Goal: Task Accomplishment & Management: Use online tool/utility

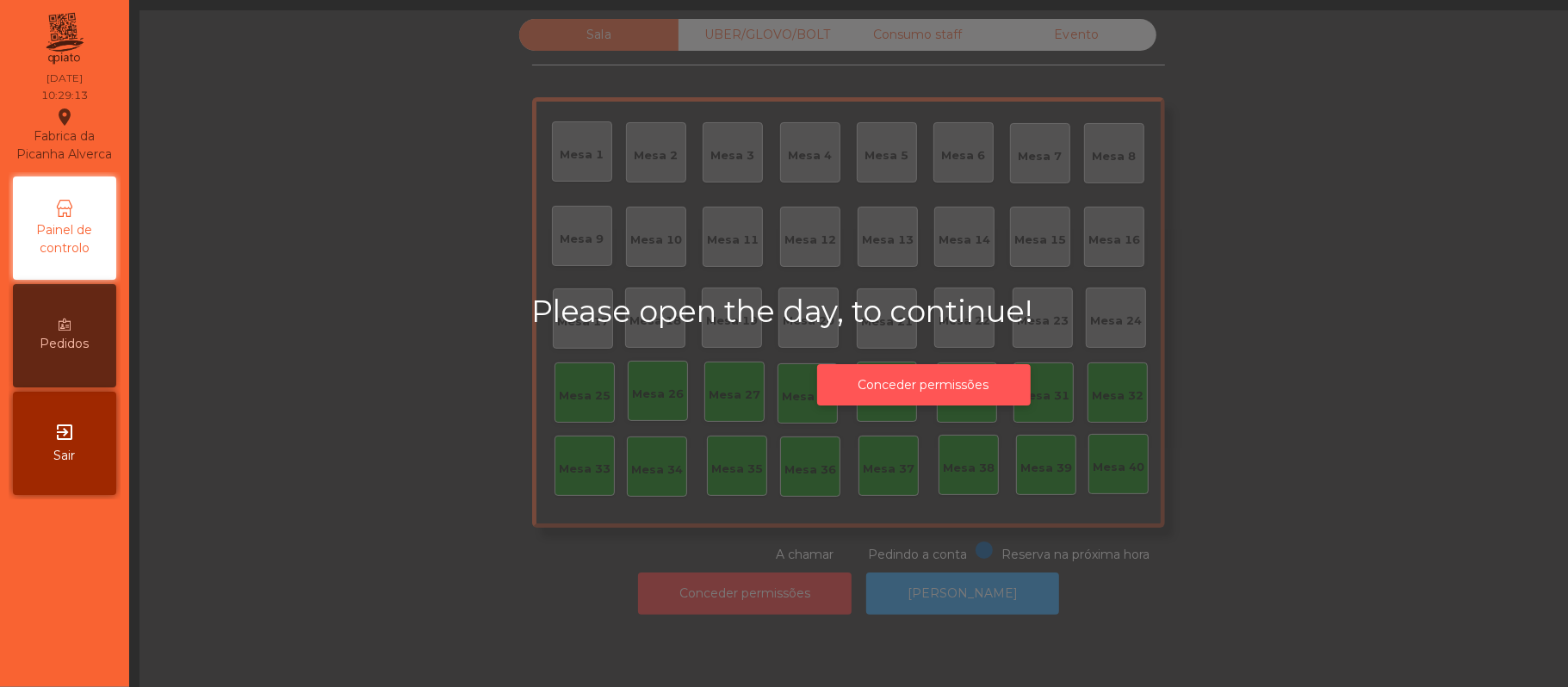
click at [942, 384] on button "Conceder permissões" at bounding box center [924, 386] width 213 height 43
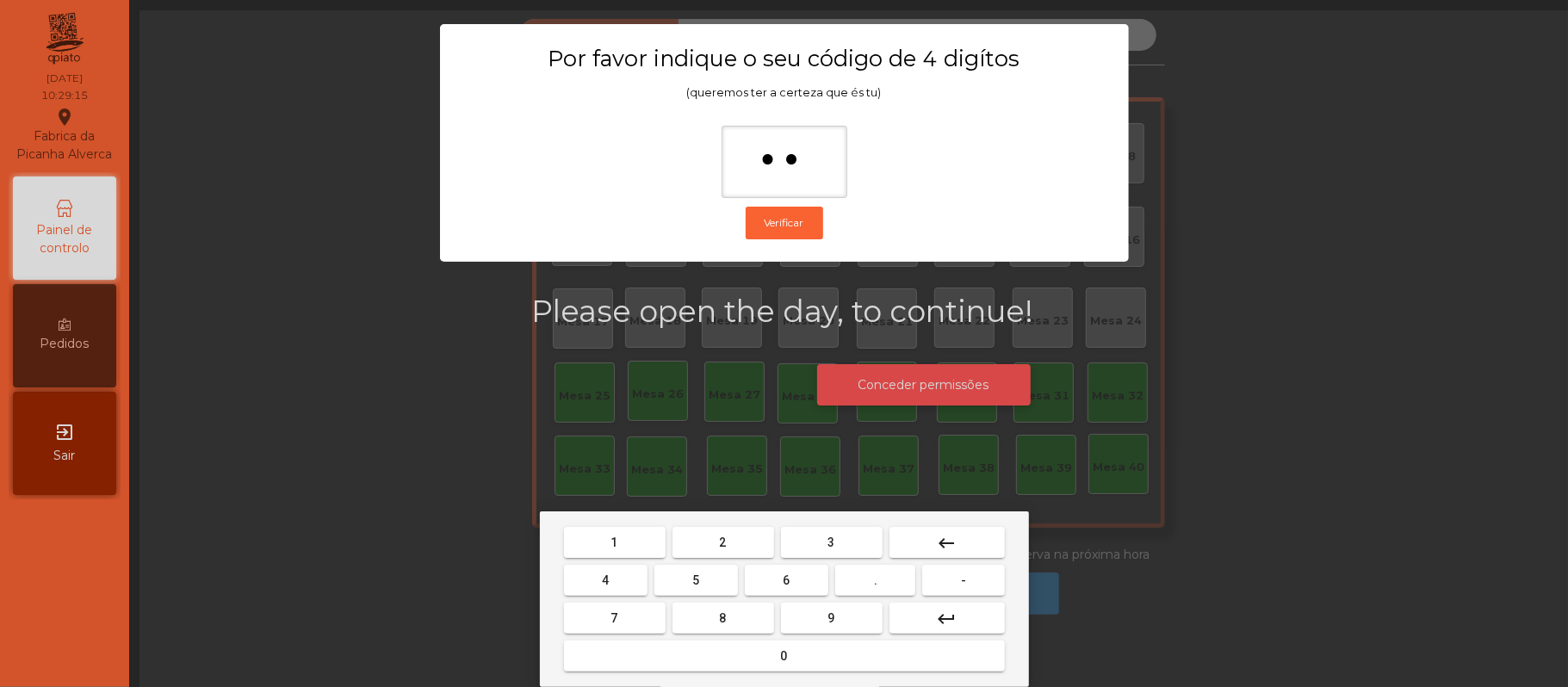
type input "***"
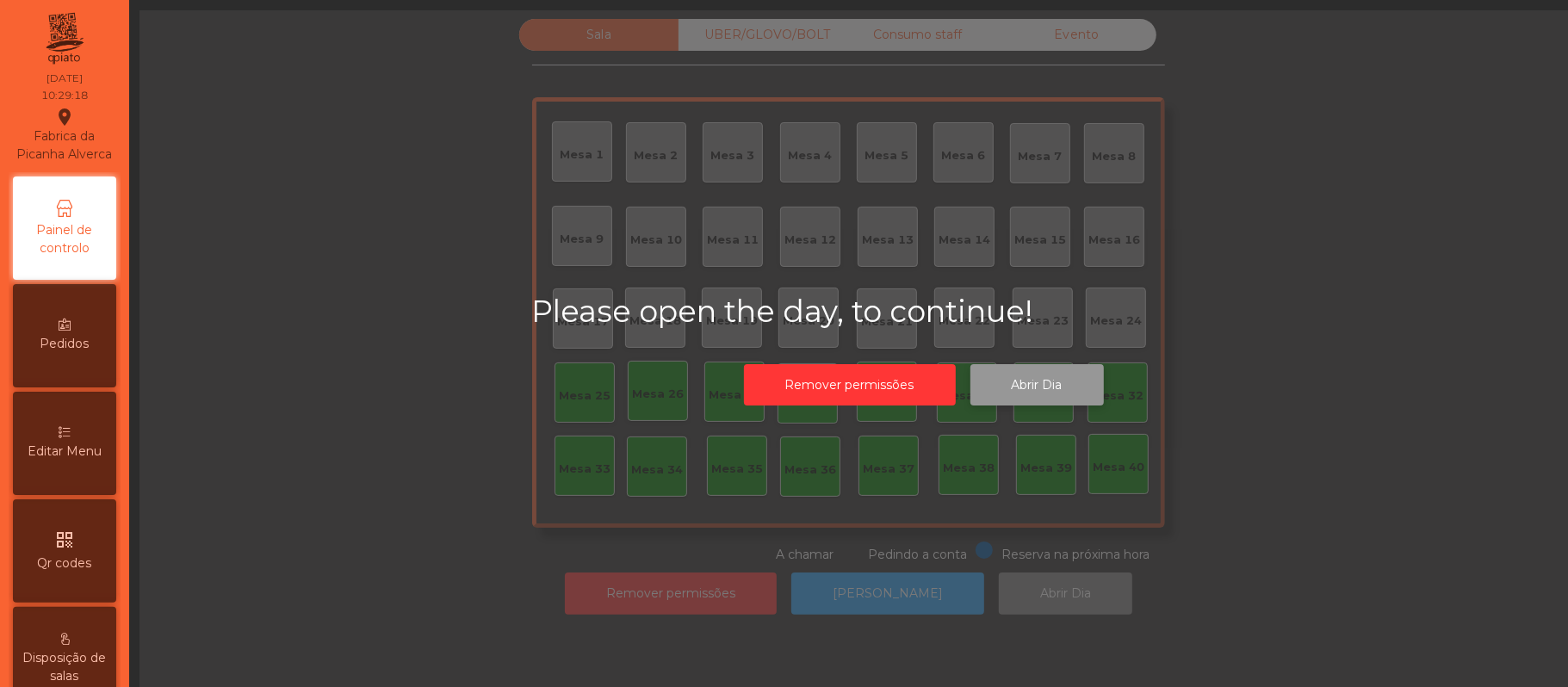
click at [1083, 381] on button "Abrir Dia" at bounding box center [1036, 386] width 133 height 43
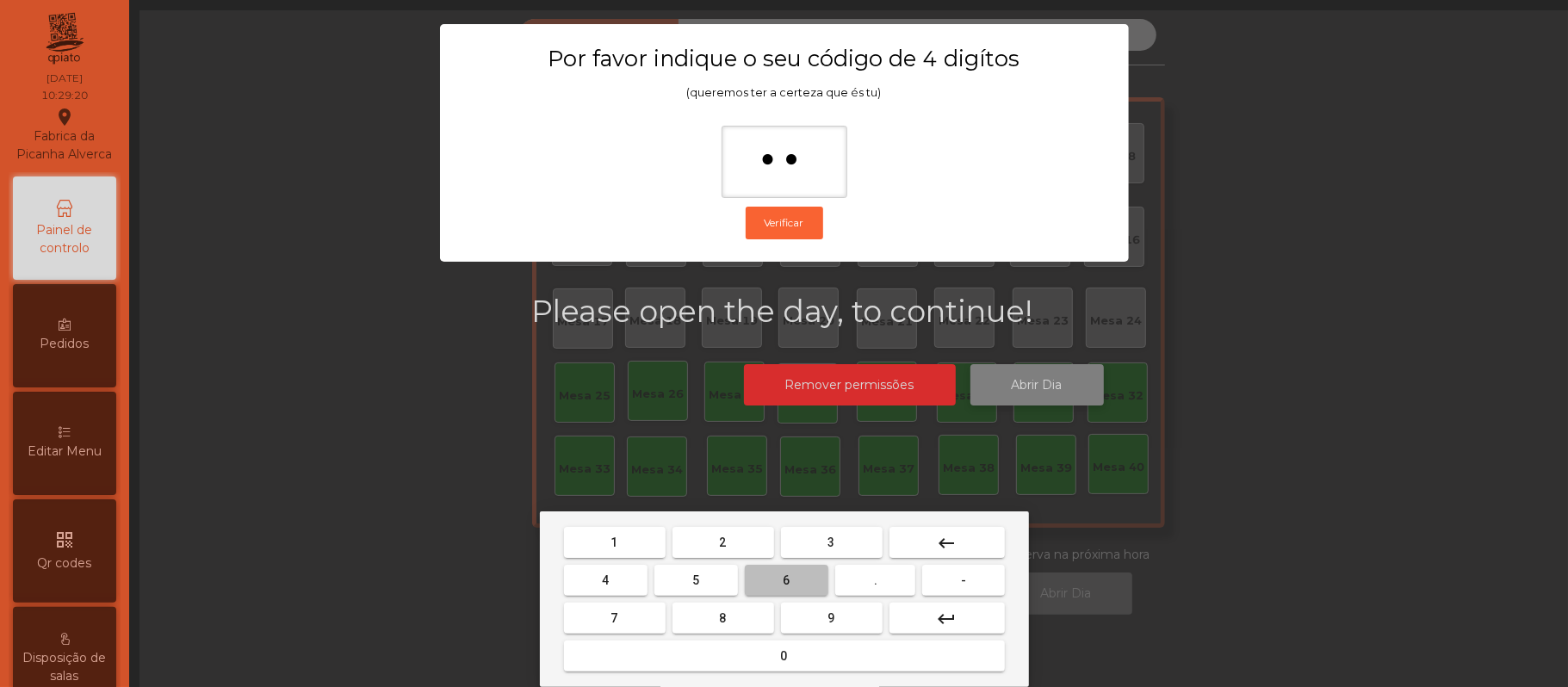
type input "***"
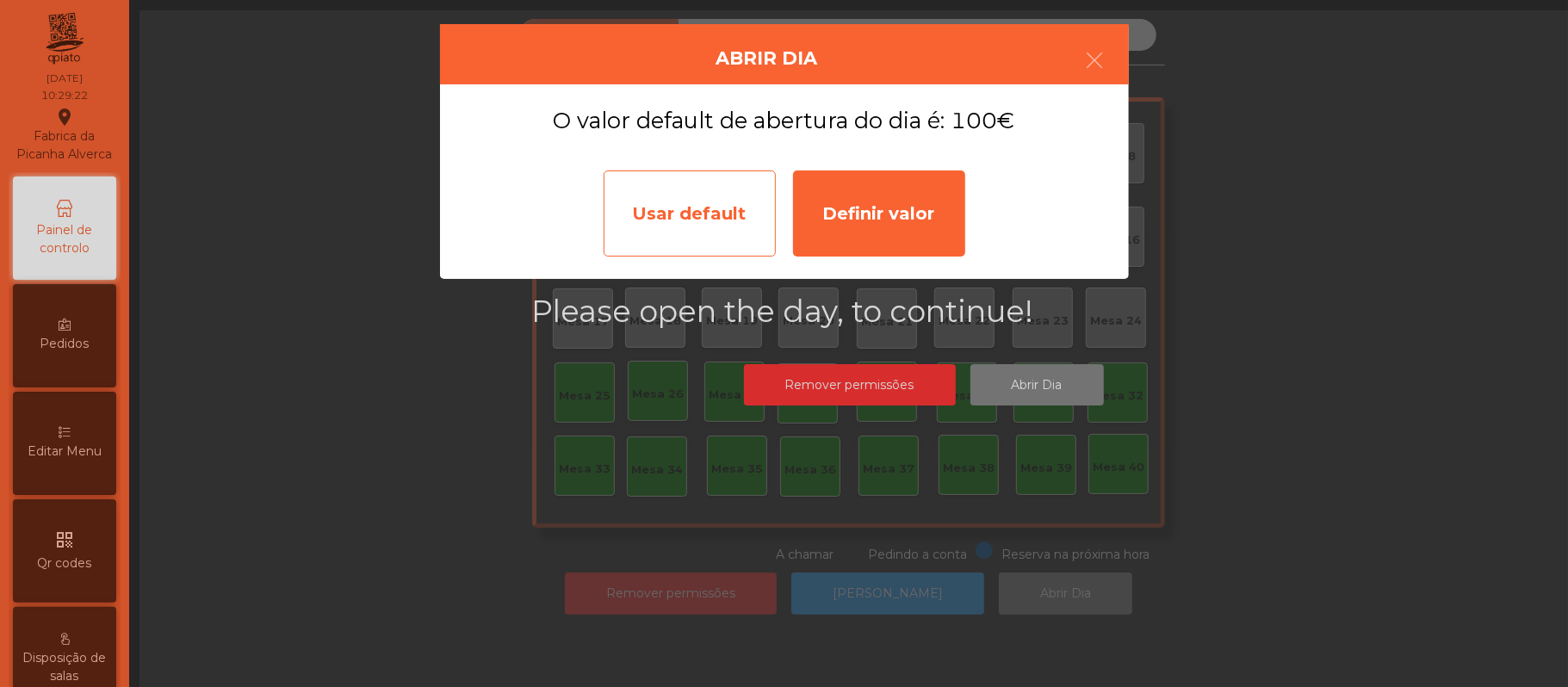
click at [697, 209] on div "Usar default" at bounding box center [690, 214] width 172 height 86
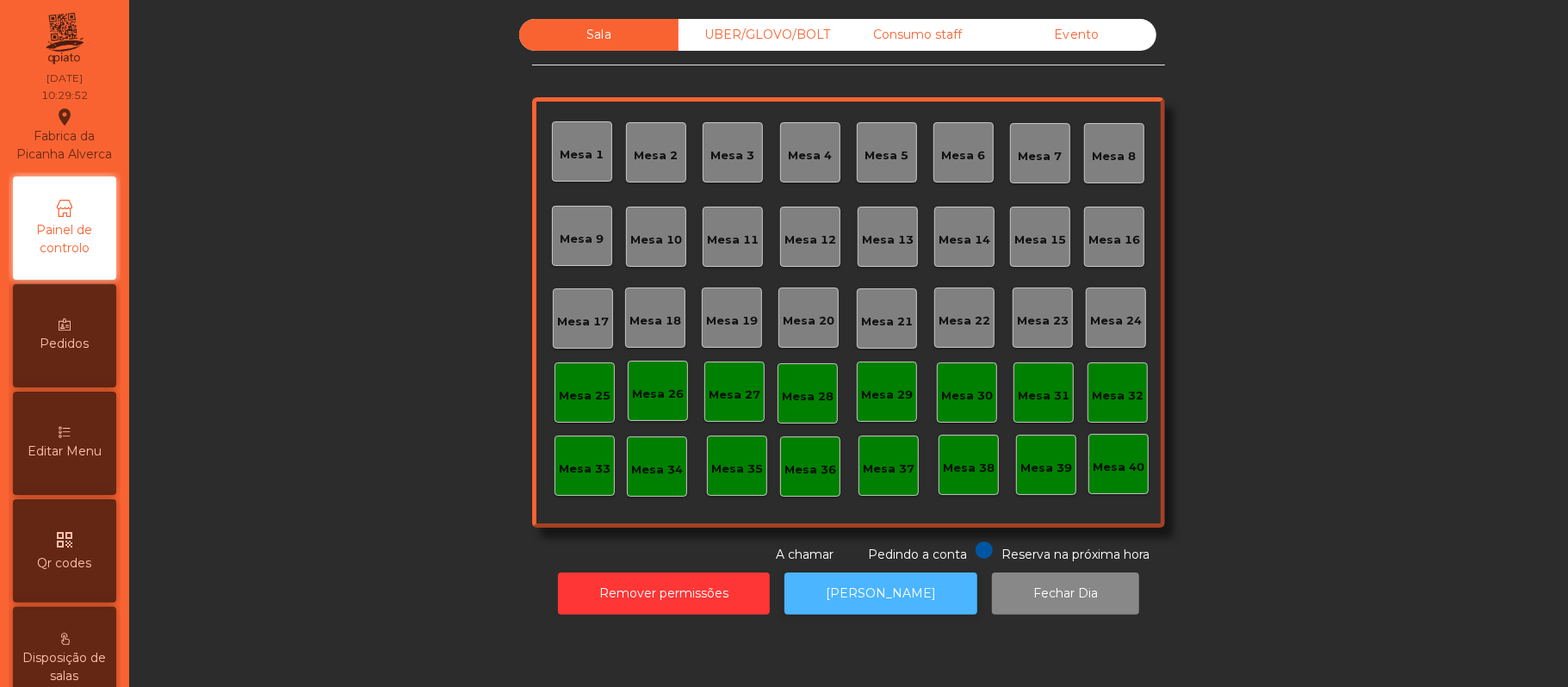
click at [868, 594] on button "[PERSON_NAME]" at bounding box center [880, 594] width 193 height 43
click at [849, 593] on button "[PERSON_NAME]" at bounding box center [880, 594] width 193 height 43
click at [1047, 475] on div "Mesa 39" at bounding box center [1046, 468] width 51 height 17
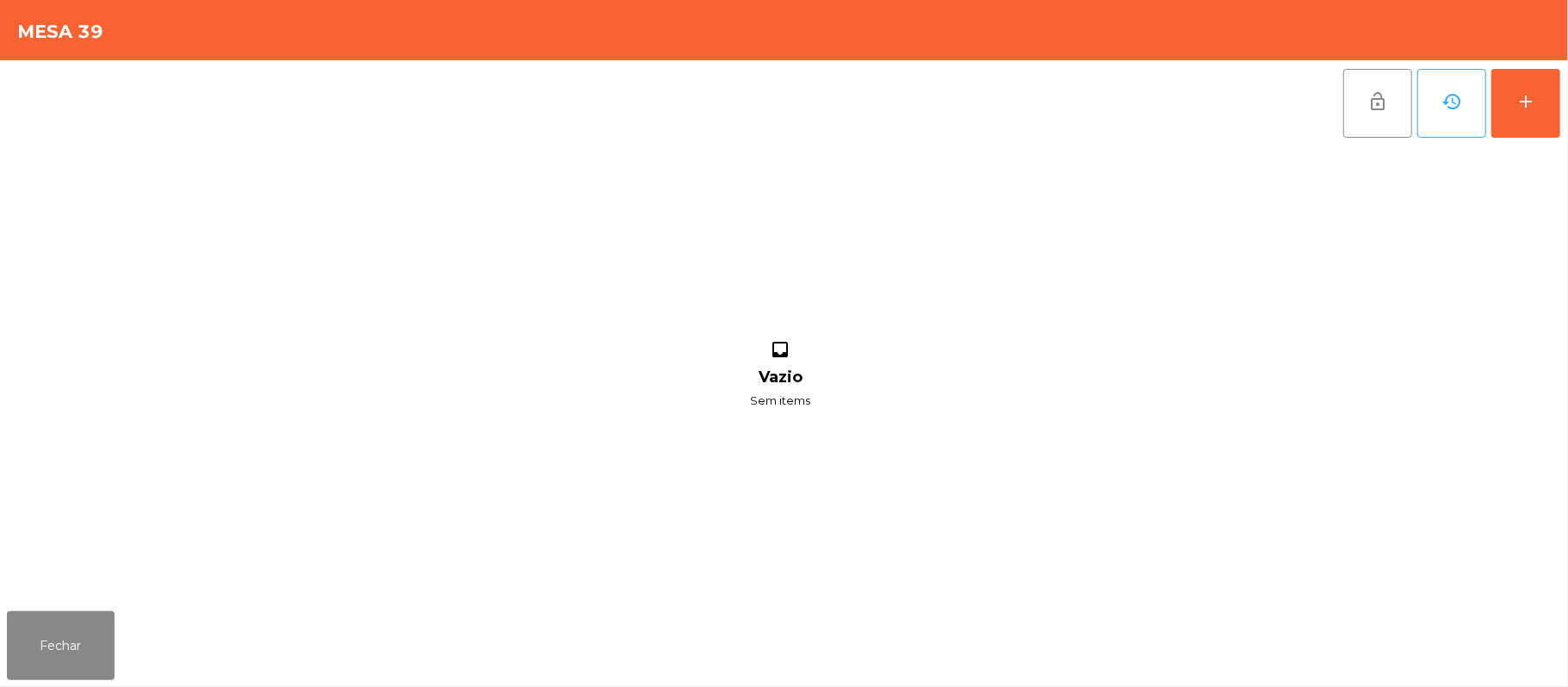
click at [1565, 114] on div "lock_open history add inbox Vazio Sem items" at bounding box center [784, 332] width 1568 height 545
click at [1525, 118] on button "add" at bounding box center [1527, 104] width 69 height 69
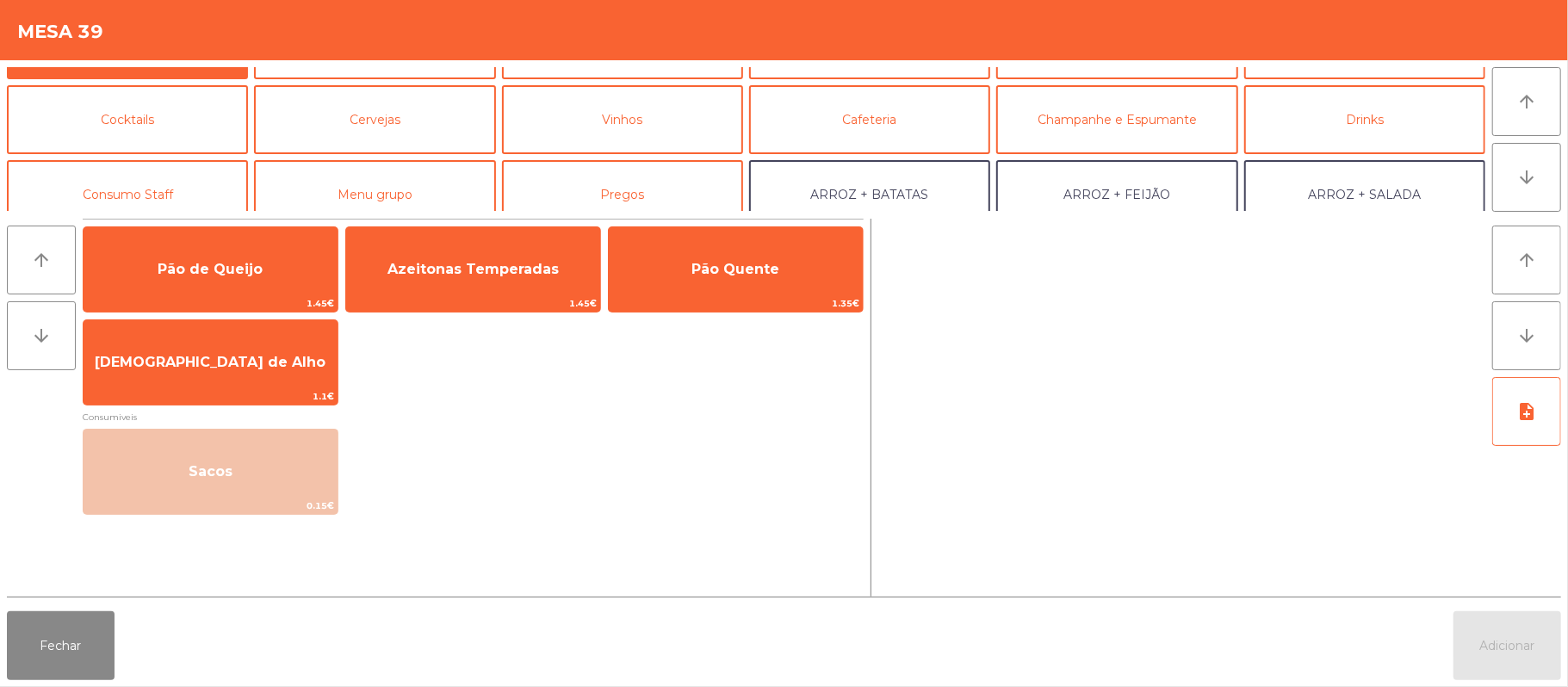
scroll to position [84, 0]
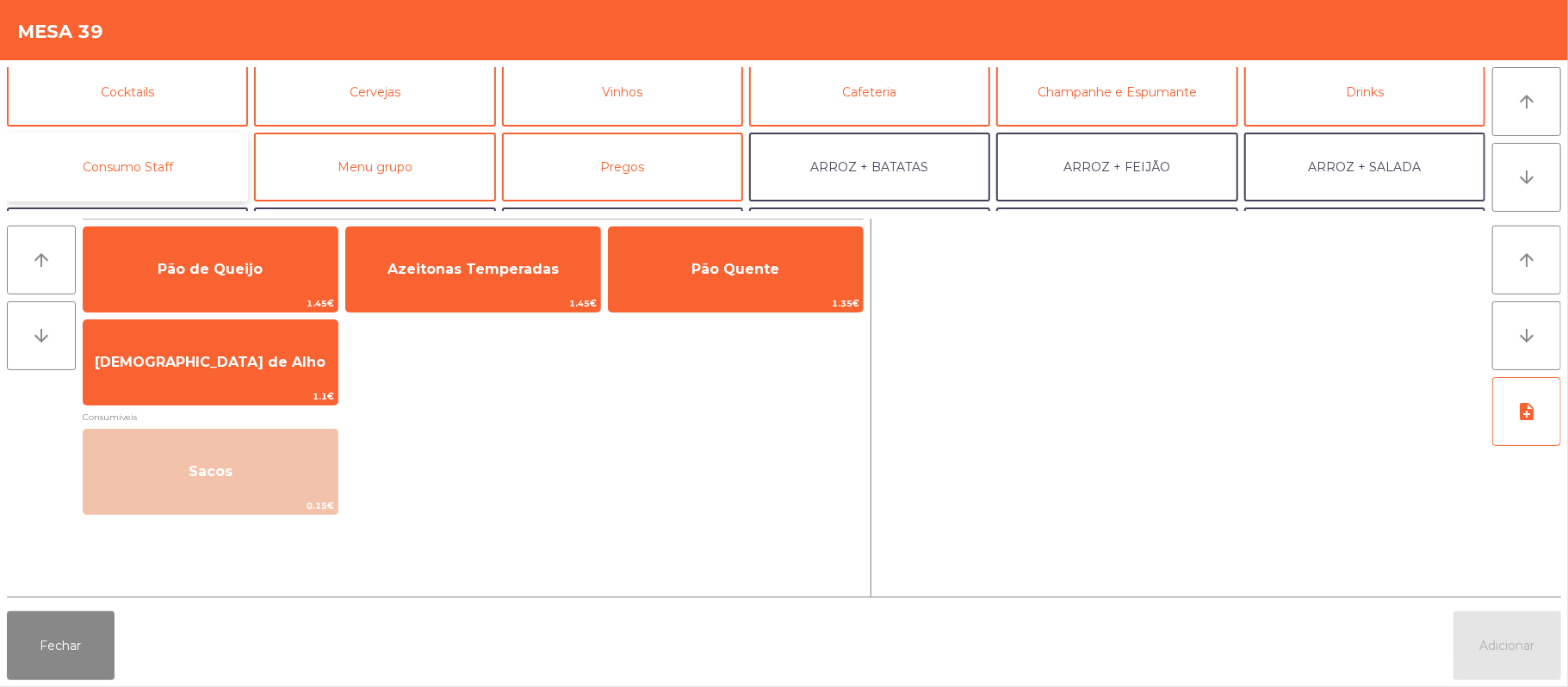
click at [172, 169] on button "Consumo Staff" at bounding box center [127, 167] width 241 height 69
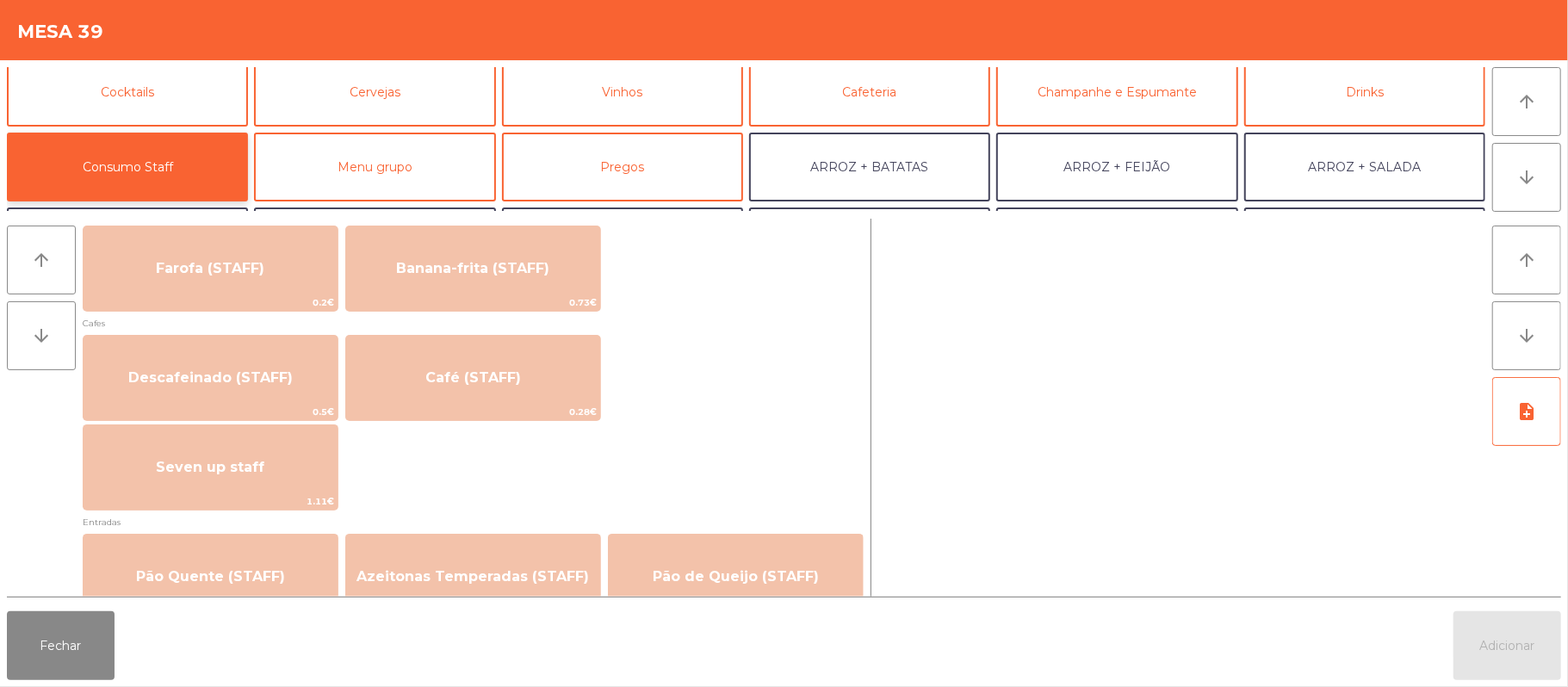
scroll to position [911, 0]
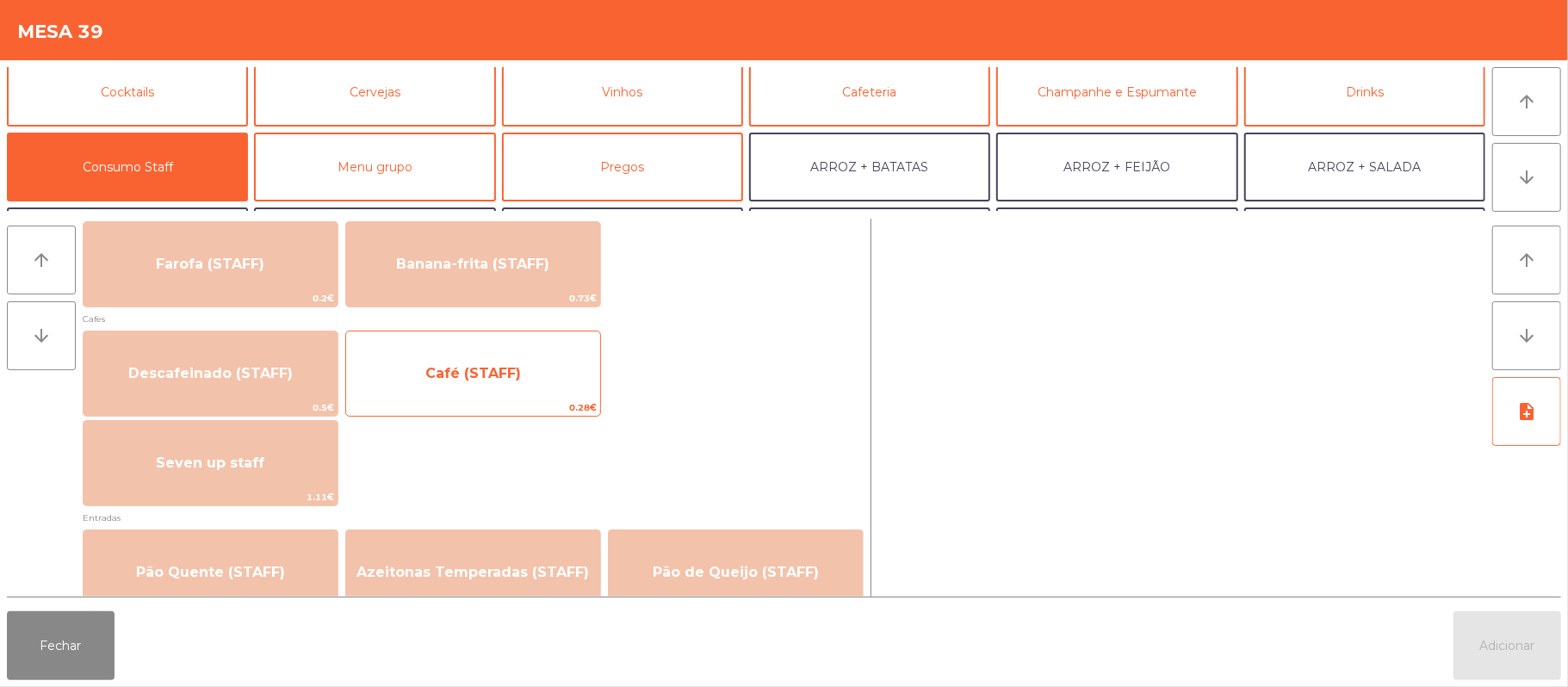
click at [570, 376] on span "Café (STAFF)" at bounding box center [472, 374] width 254 height 46
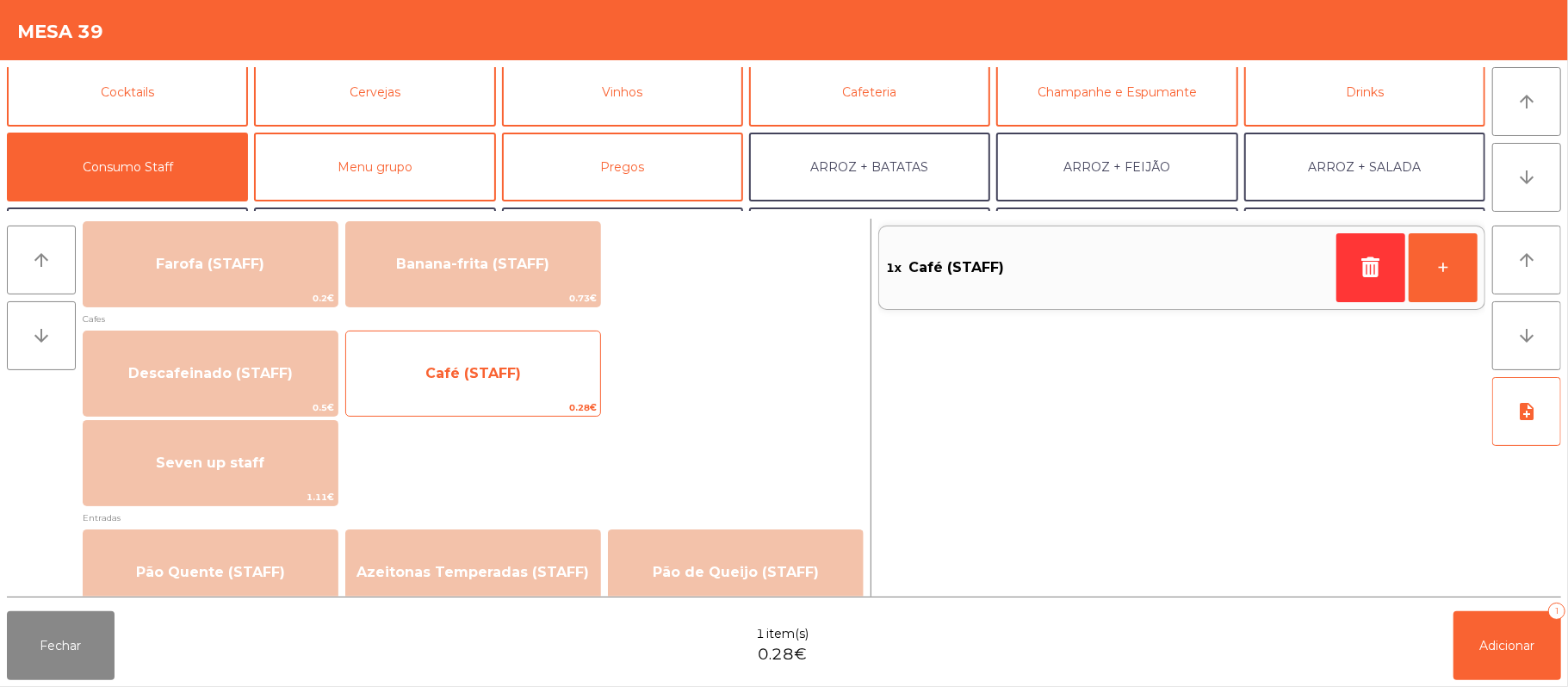
click at [545, 385] on span "Café (STAFF)" at bounding box center [472, 374] width 254 height 46
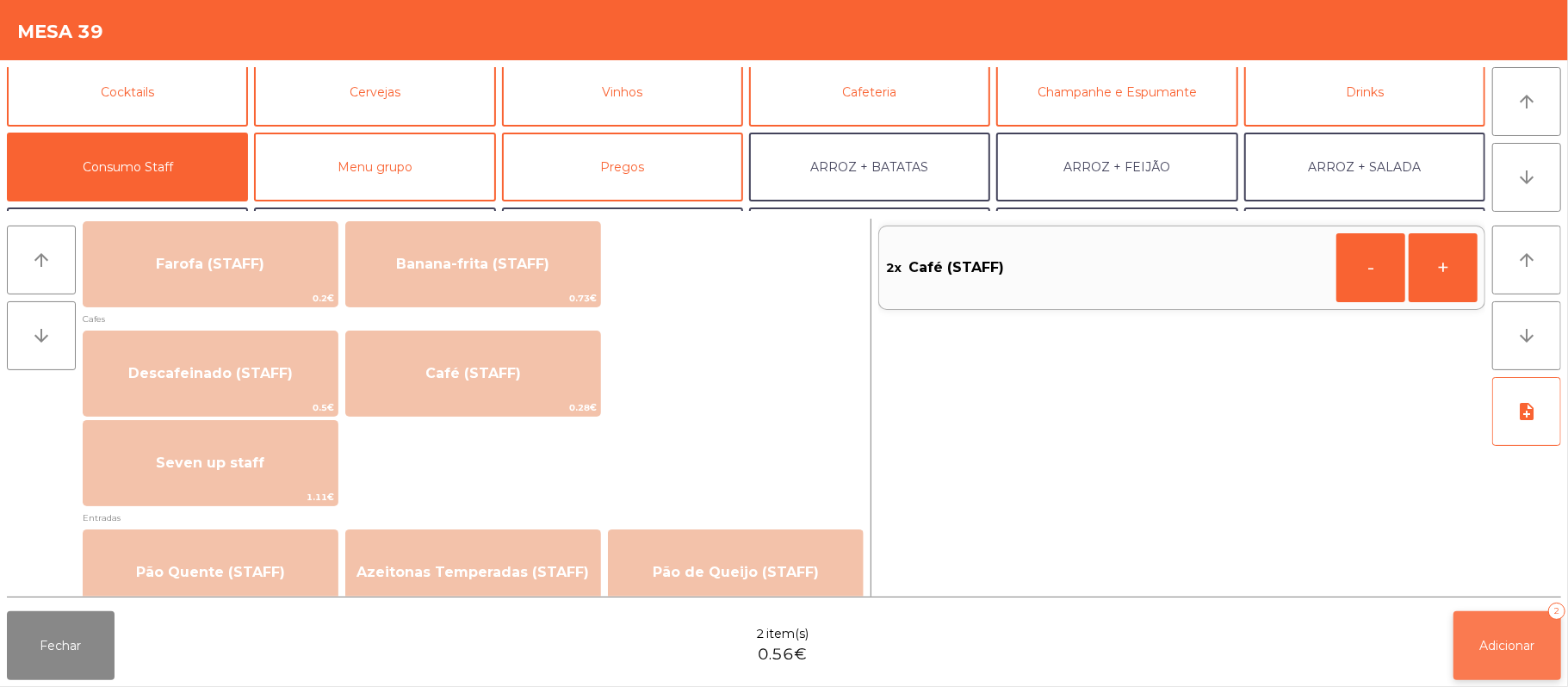
click at [1499, 636] on button "Adicionar 2" at bounding box center [1507, 646] width 108 height 69
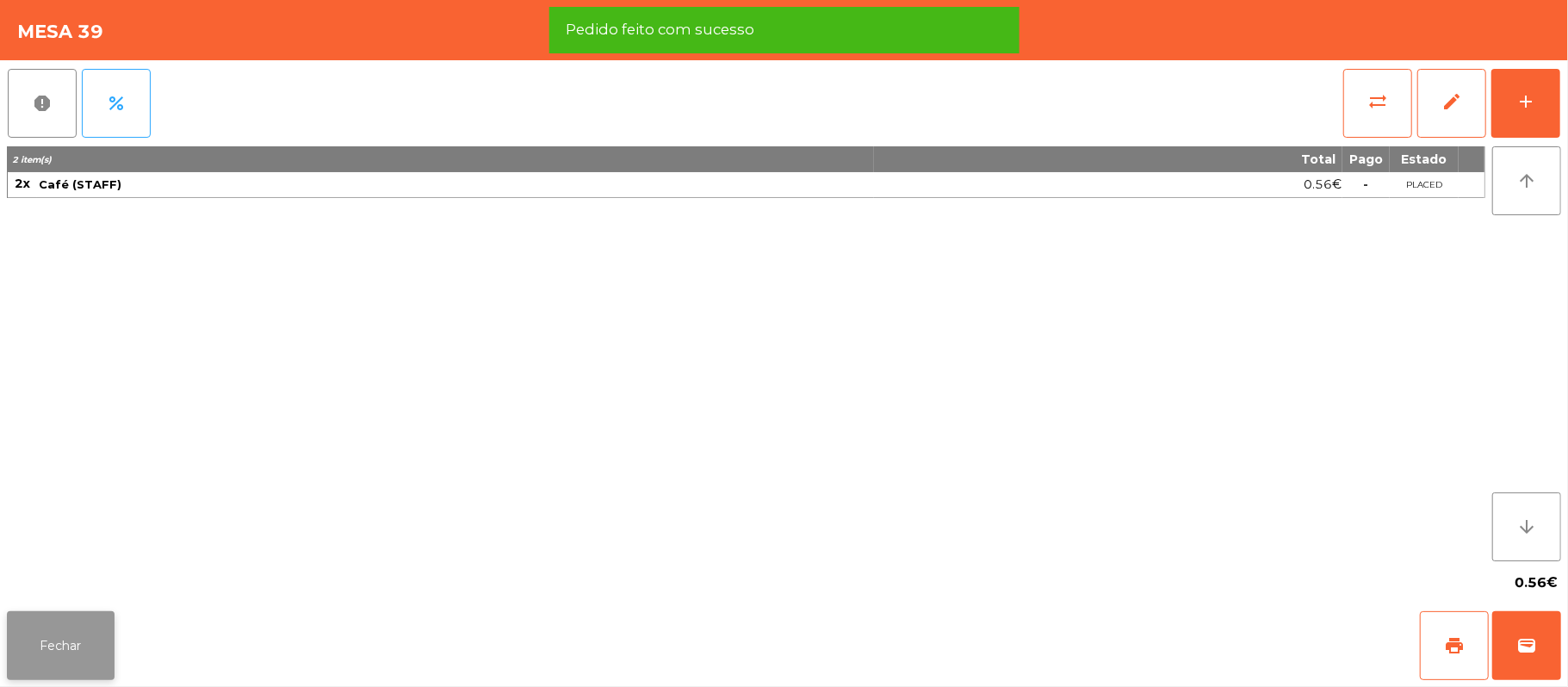
click at [105, 655] on button "Fechar" at bounding box center [60, 646] width 108 height 69
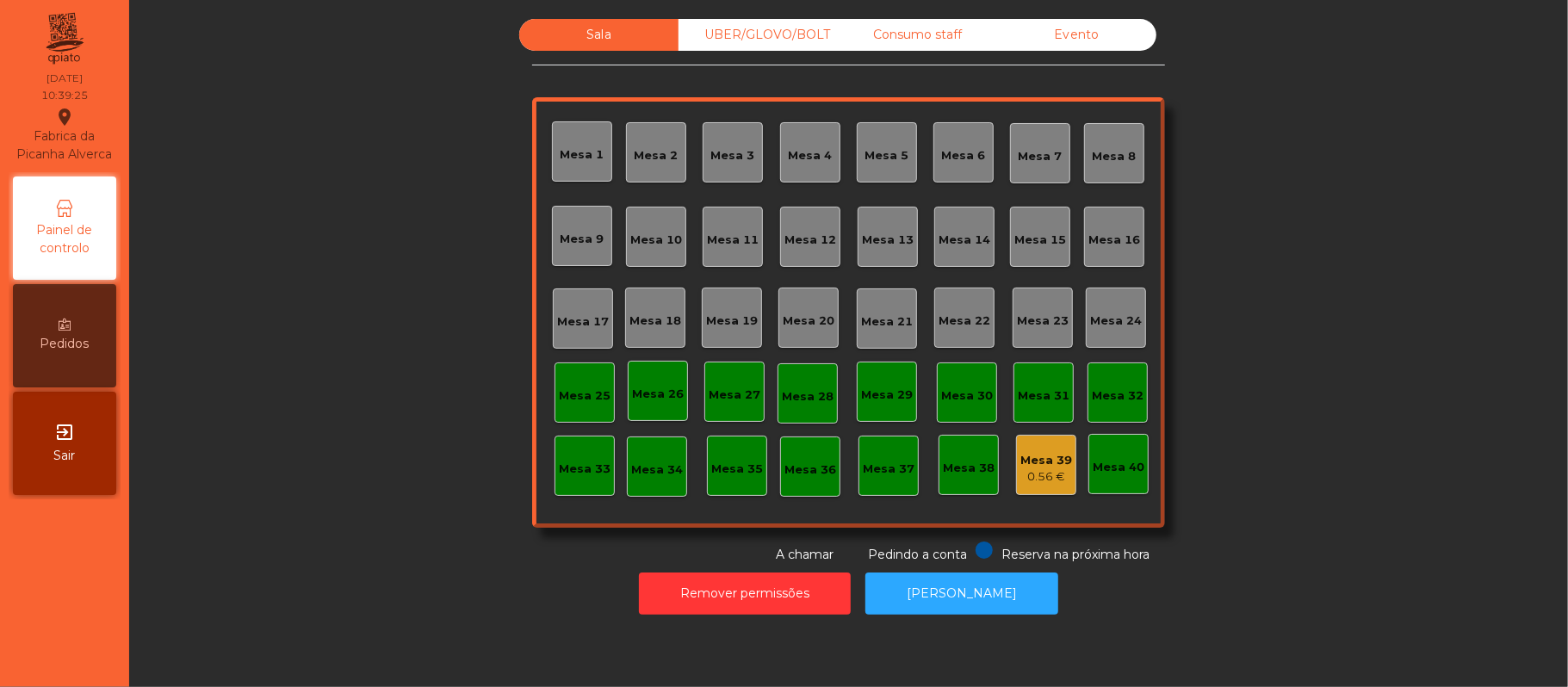
click at [863, 470] on div "Mesa 37" at bounding box center [888, 469] width 51 height 17
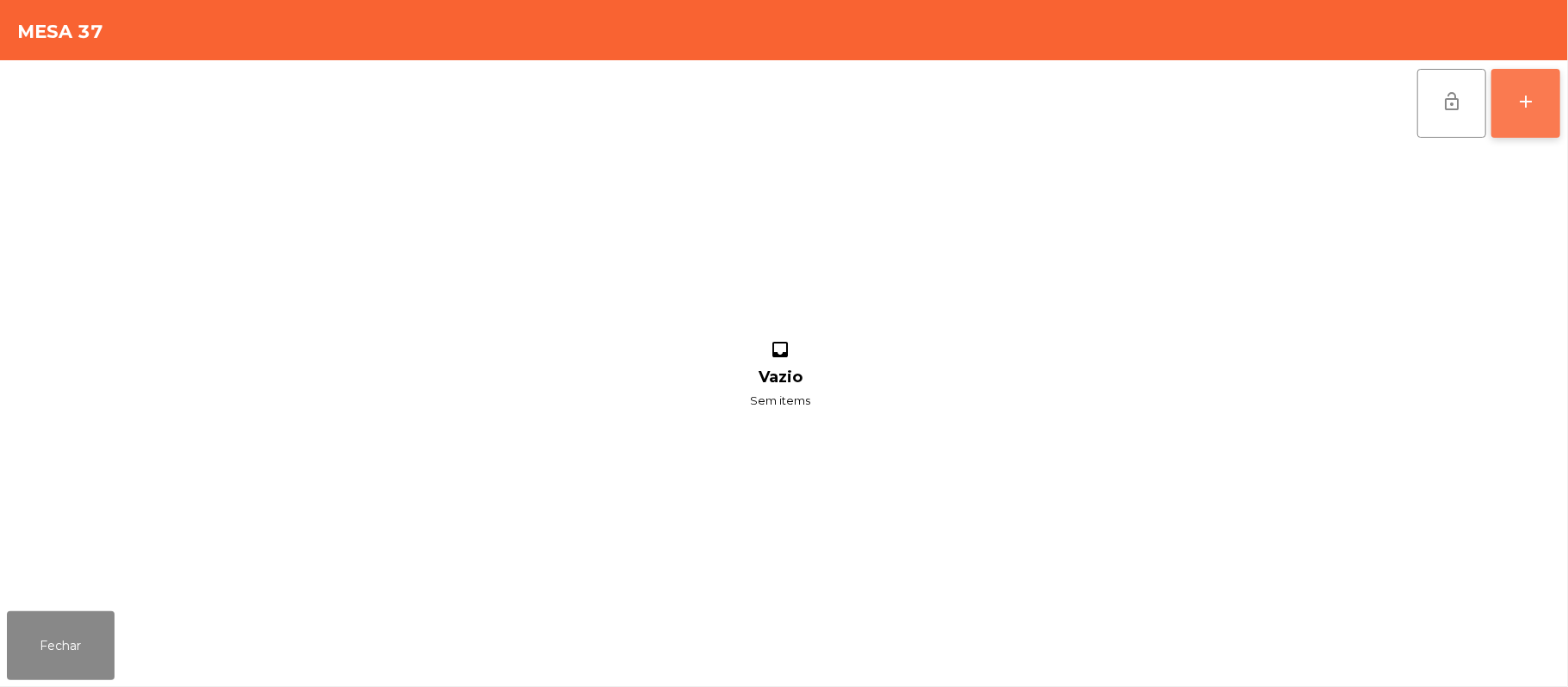
click at [1554, 111] on button "add" at bounding box center [1527, 104] width 69 height 69
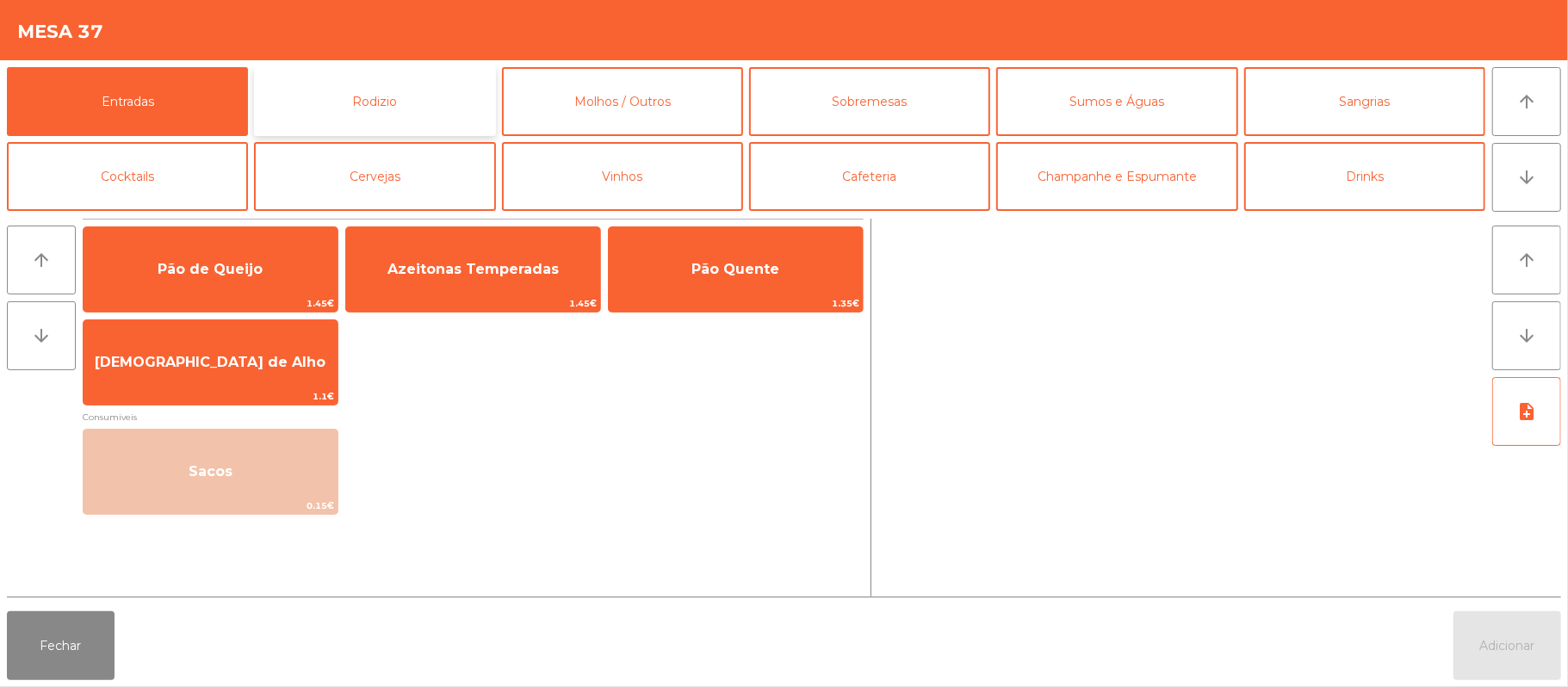
click at [415, 111] on button "Rodizio" at bounding box center [374, 102] width 241 height 69
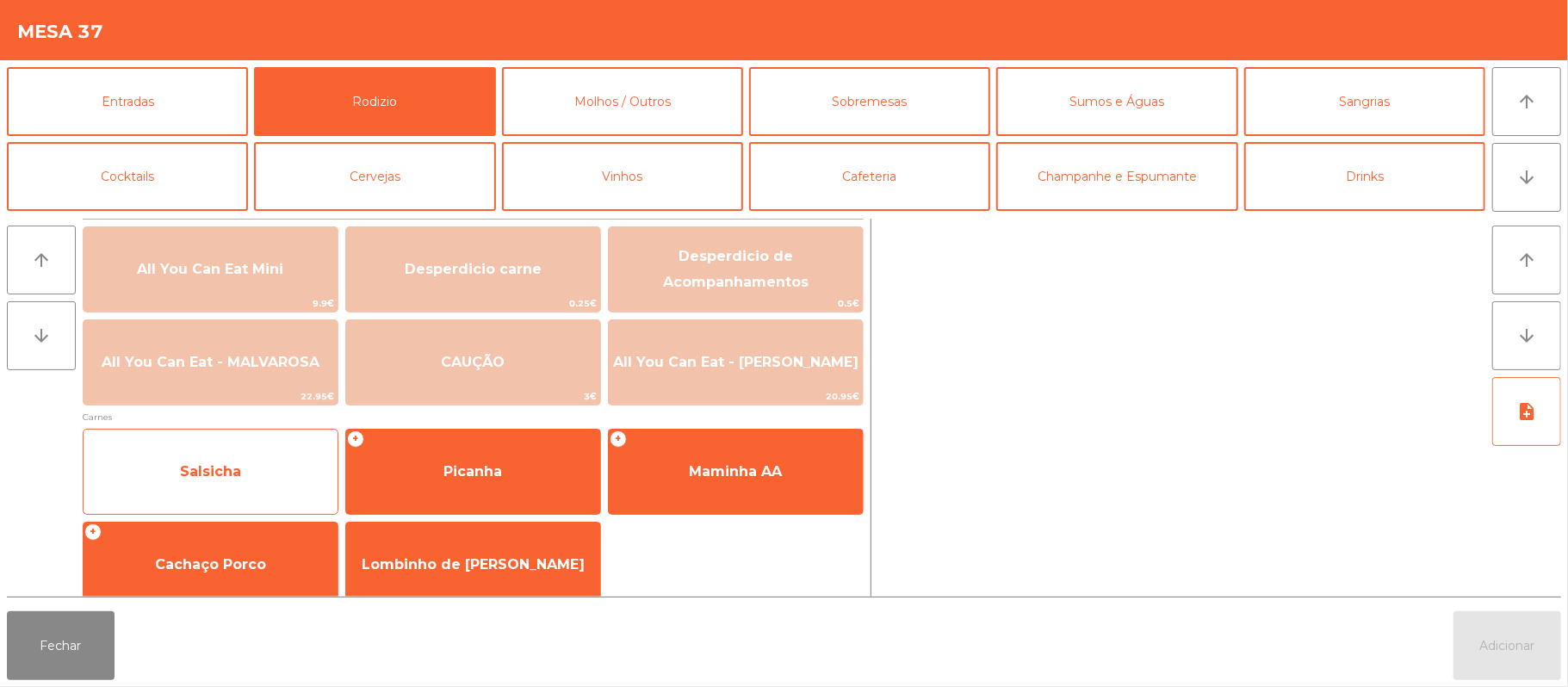
click at [311, 471] on span "Salsicha" at bounding box center [210, 472] width 254 height 46
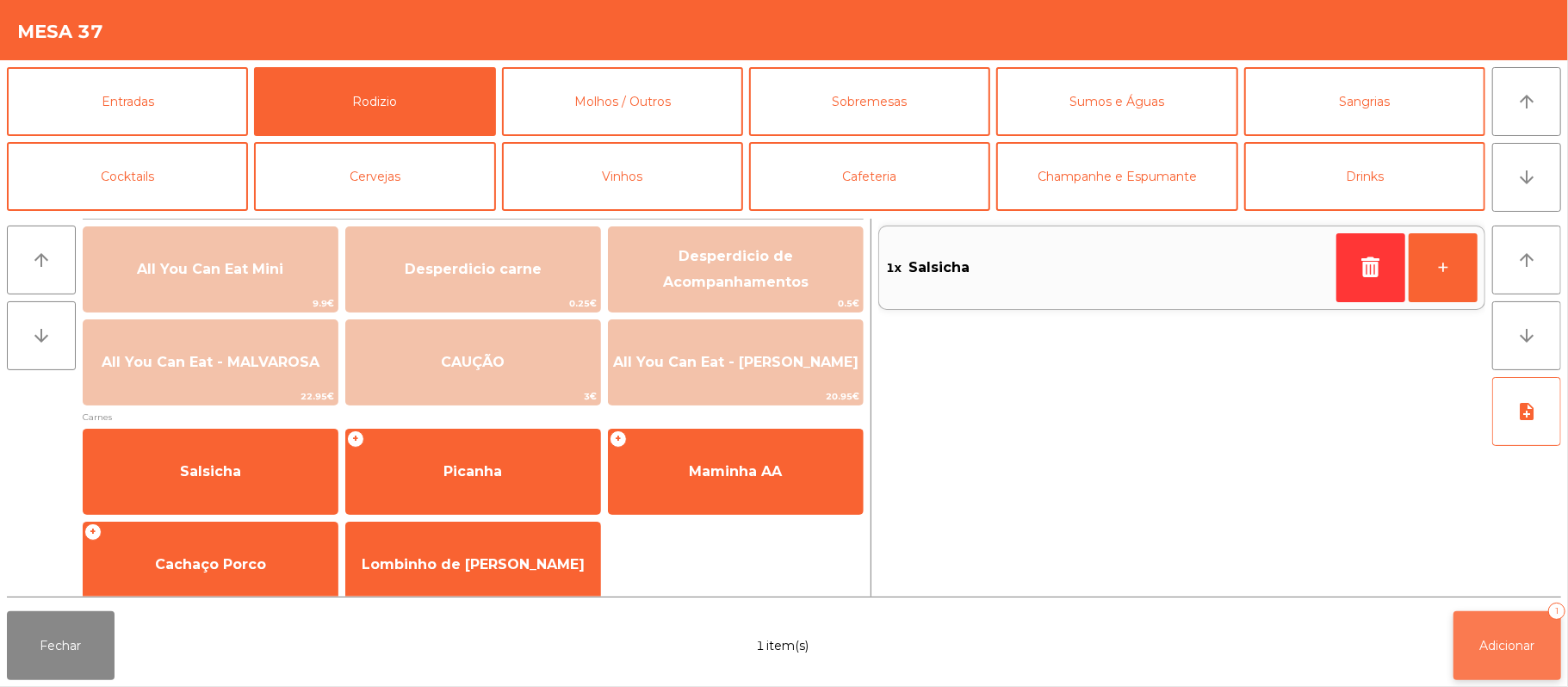
click at [1548, 647] on button "Adicionar 1" at bounding box center [1507, 646] width 108 height 69
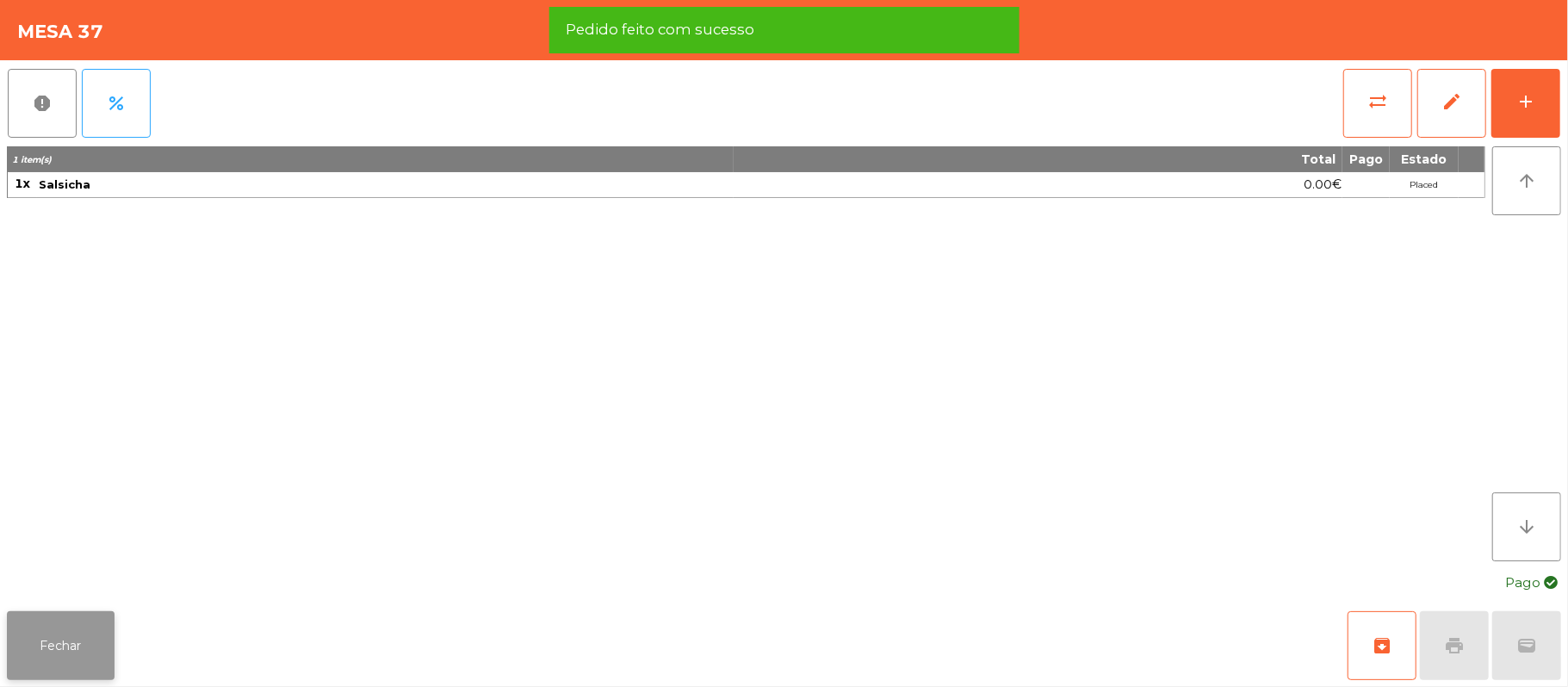
click at [80, 673] on button "Fechar" at bounding box center [60, 646] width 108 height 69
